Goal: Find specific page/section: Find specific page/section

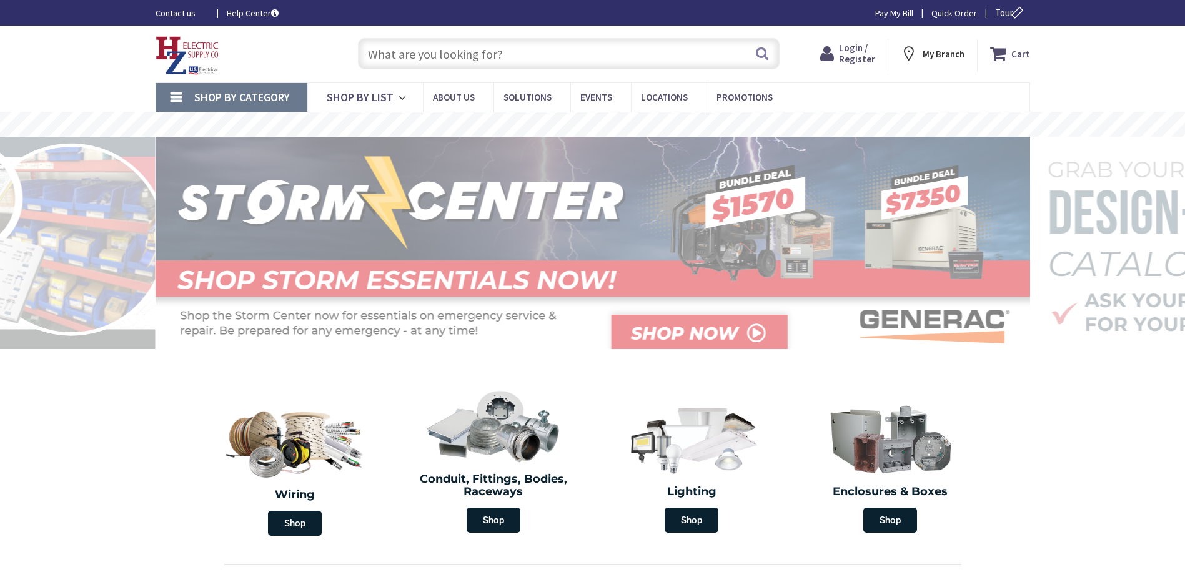
click at [506, 45] on input "text" at bounding box center [569, 53] width 422 height 31
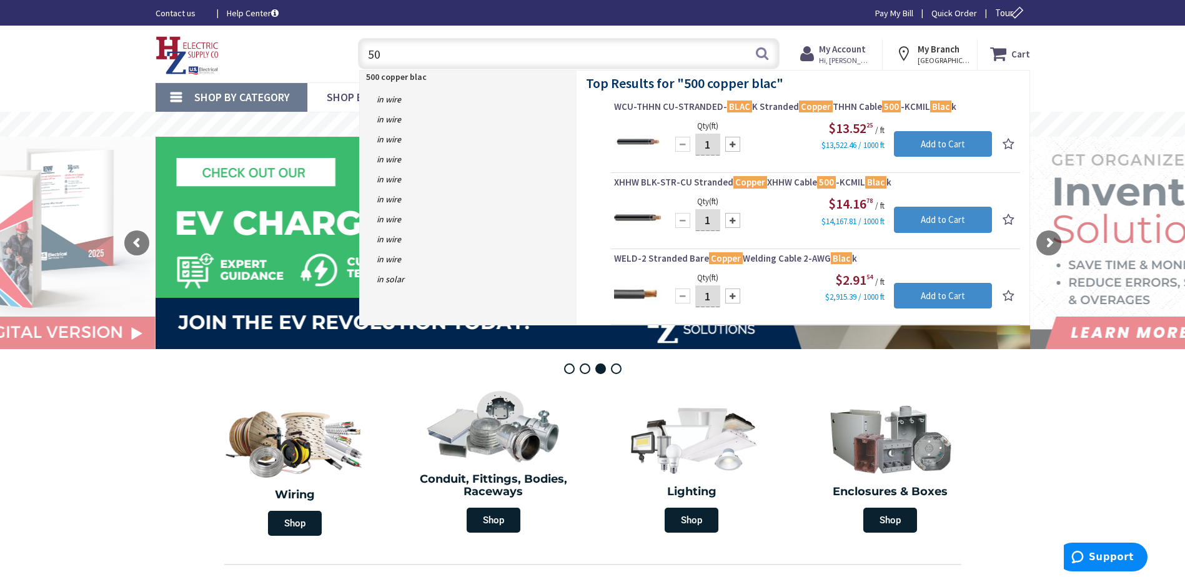
type input "5"
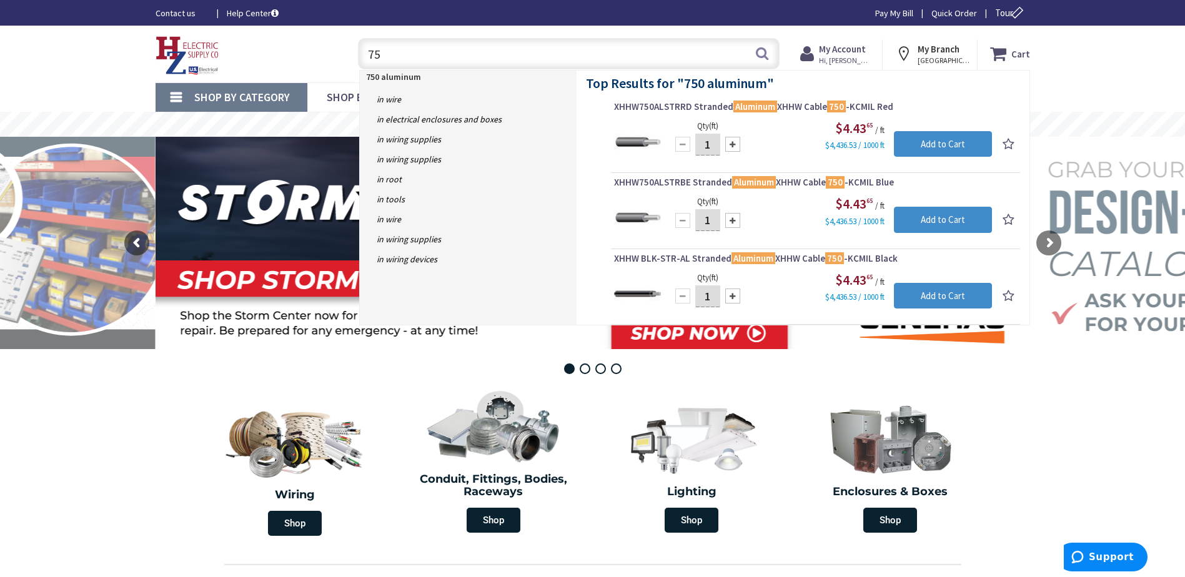
type input "7"
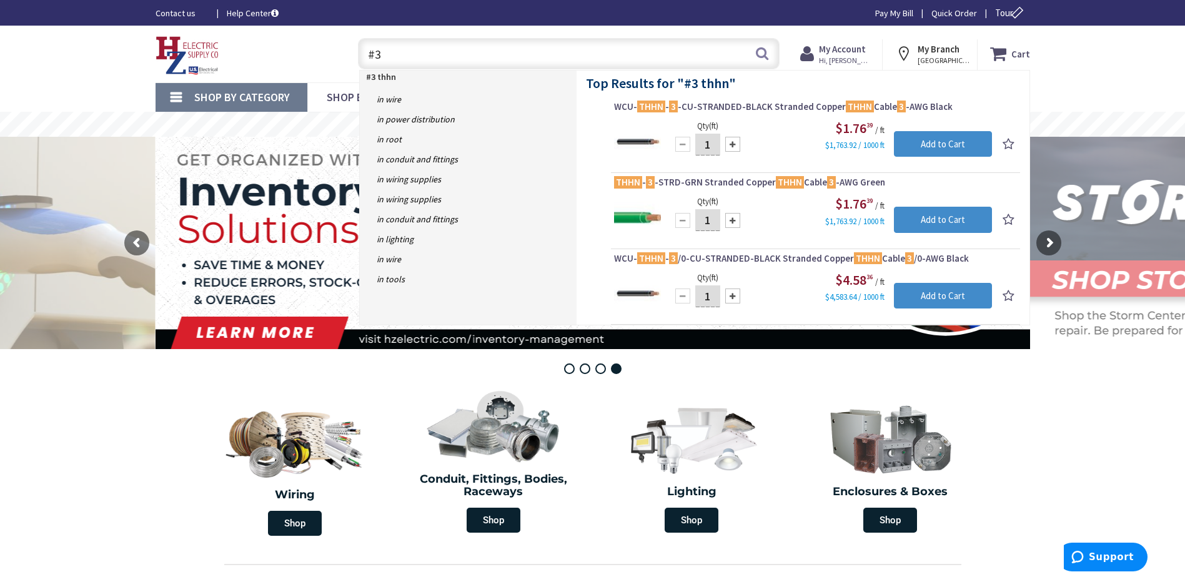
type input "#"
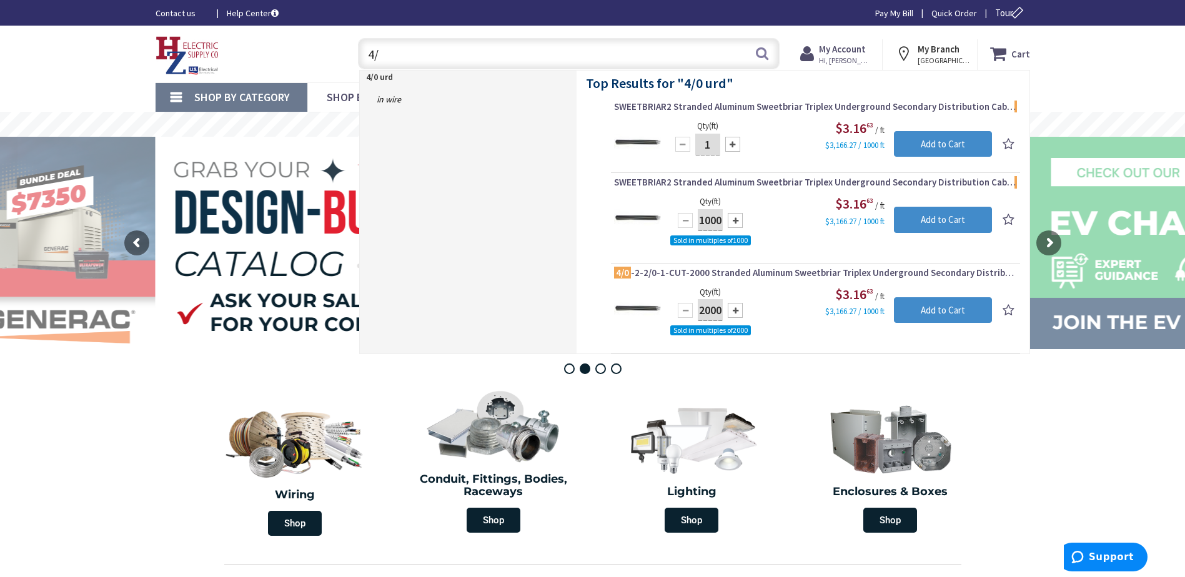
type input "4"
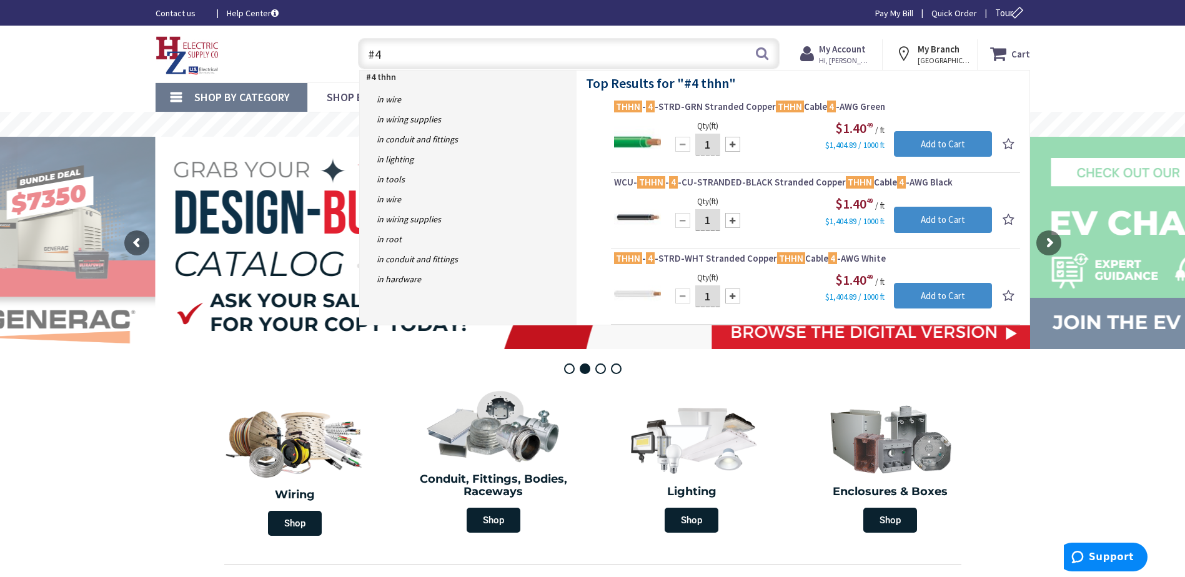
type input "#"
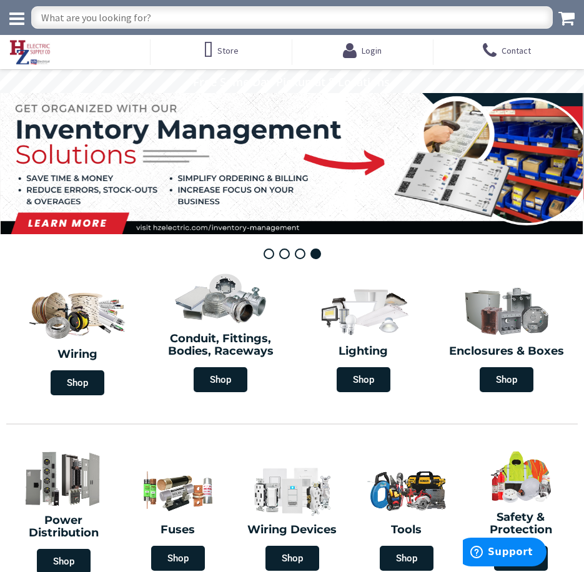
drag, startPoint x: 192, startPoint y: 109, endPoint x: 199, endPoint y: 109, distance: 7.5
click at [193, 109] on rs-layer at bounding box center [292, 163] width 583 height 141
